Goal: Information Seeking & Learning: Learn about a topic

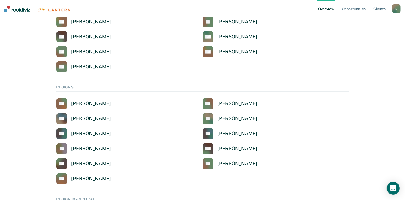
scroll to position [698, 0]
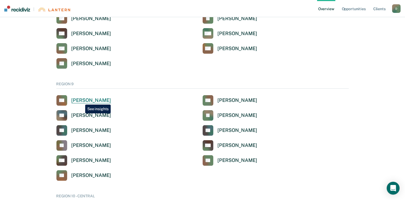
click at [81, 101] on div "[PERSON_NAME]" at bounding box center [90, 100] width 39 height 6
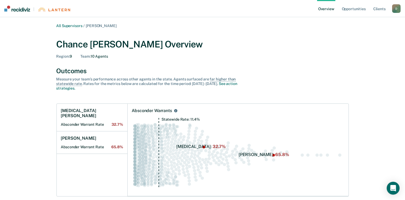
click at [328, 1] on link "Overview" at bounding box center [326, 8] width 18 height 17
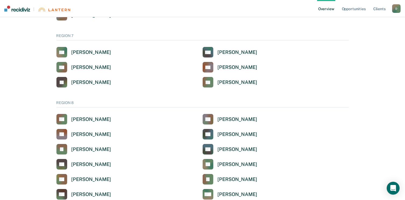
scroll to position [698, 0]
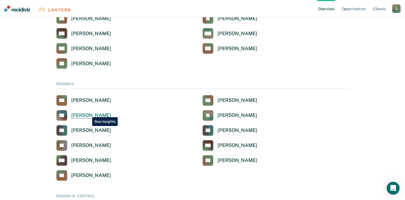
click at [87, 115] on div "[PERSON_NAME]" at bounding box center [90, 115] width 39 height 6
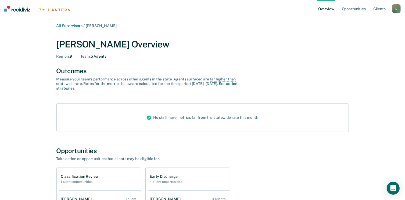
click at [329, 1] on link "Overview" at bounding box center [326, 8] width 18 height 17
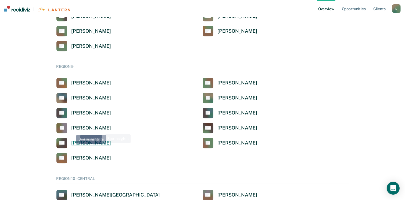
scroll to position [725, 0]
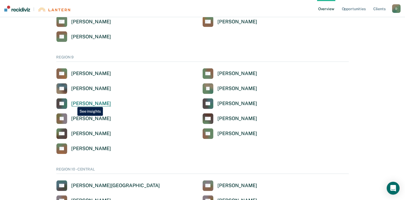
click at [73, 103] on div "[PERSON_NAME]" at bounding box center [90, 104] width 39 height 6
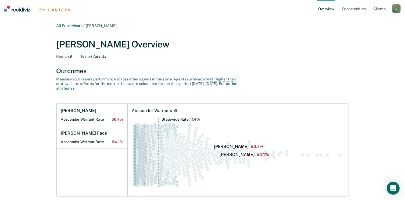
click at [323, 1] on link "Overview" at bounding box center [326, 8] width 18 height 17
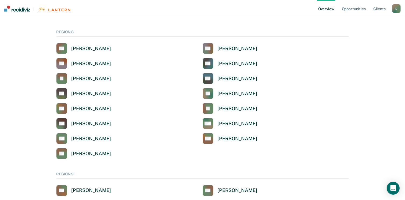
scroll to position [698, 0]
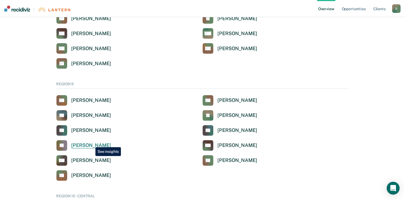
click at [91, 143] on div "[PERSON_NAME]" at bounding box center [90, 146] width 39 height 6
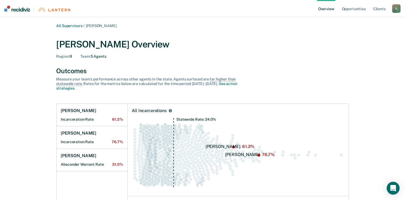
click at [325, 1] on link "Overview" at bounding box center [326, 8] width 18 height 17
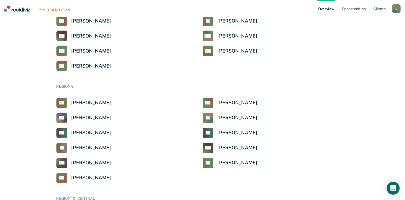
scroll to position [725, 0]
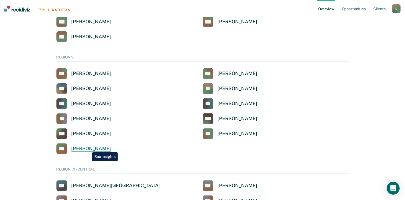
click at [88, 148] on div "[PERSON_NAME]" at bounding box center [90, 149] width 39 height 6
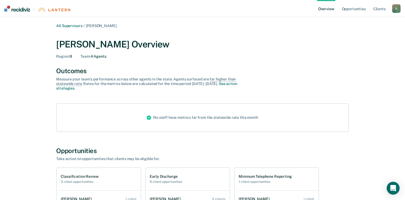
click at [328, 2] on link "Overview" at bounding box center [326, 8] width 18 height 17
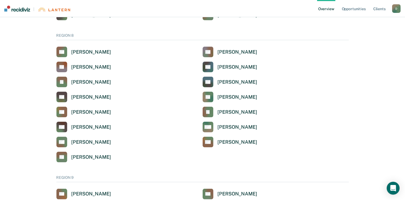
scroll to position [698, 0]
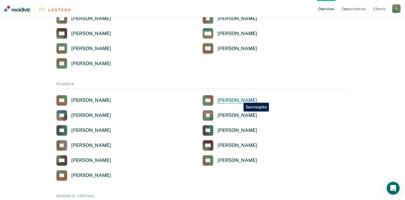
click at [239, 99] on div "[PERSON_NAME]" at bounding box center [236, 100] width 39 height 6
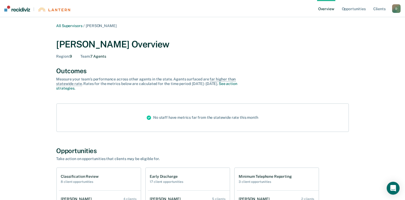
click at [326, 1] on link "Overview" at bounding box center [326, 8] width 18 height 17
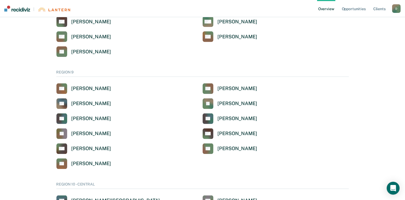
scroll to position [752, 0]
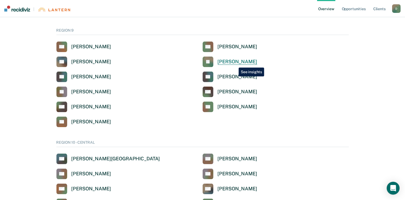
click at [234, 64] on div "[PERSON_NAME]" at bounding box center [236, 62] width 39 height 6
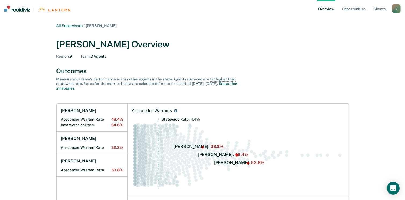
click at [327, 0] on link "Overview" at bounding box center [326, 8] width 18 height 17
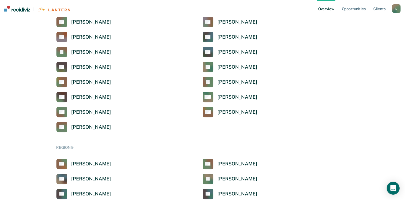
scroll to position [725, 0]
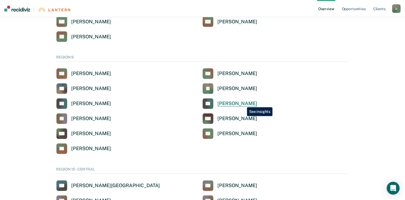
click at [243, 103] on div "[PERSON_NAME]" at bounding box center [236, 104] width 39 height 6
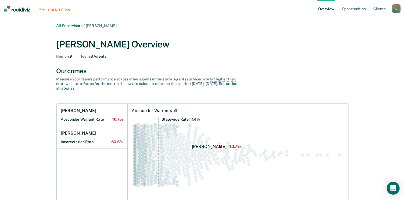
click at [323, 1] on link "Overview" at bounding box center [326, 8] width 18 height 17
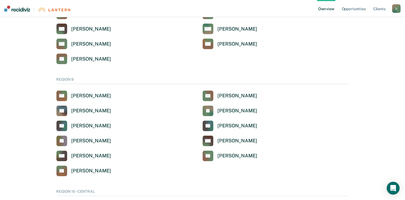
scroll to position [752, 0]
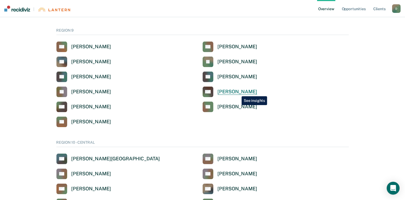
click at [237, 92] on div "[PERSON_NAME]" at bounding box center [236, 92] width 39 height 6
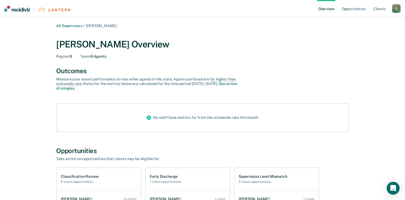
click at [326, 1] on link "Overview" at bounding box center [326, 8] width 18 height 17
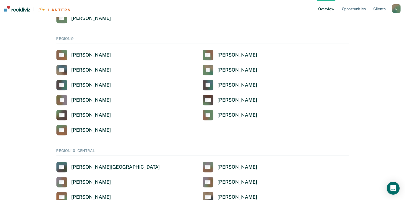
scroll to position [752, 0]
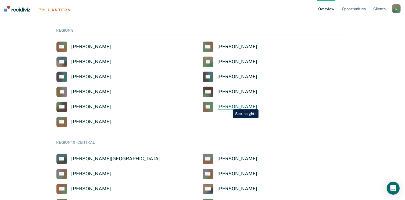
click at [229, 106] on div "[PERSON_NAME]" at bounding box center [236, 107] width 39 height 6
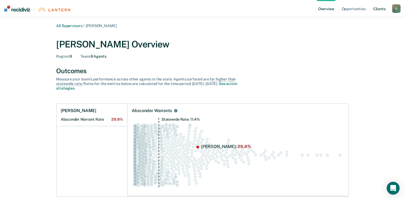
click at [378, 11] on link "Client s" at bounding box center [379, 8] width 14 height 17
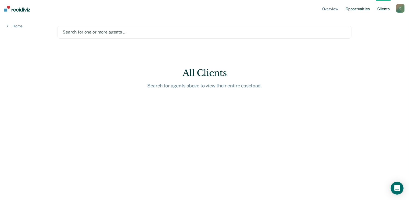
click at [361, 9] on link "Opportunities" at bounding box center [357, 8] width 26 height 17
